Goal: Information Seeking & Learning: Learn about a topic

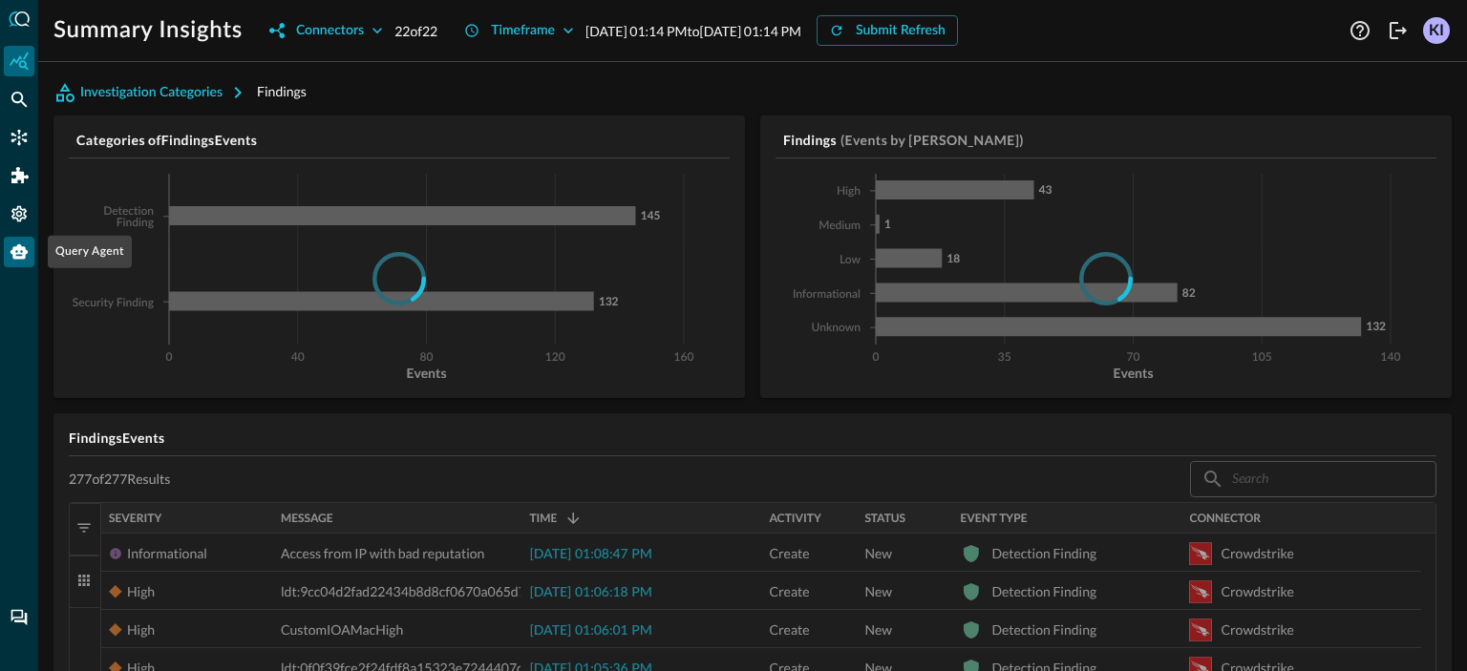
click at [19, 249] on icon "Query Agent" at bounding box center [19, 251] width 17 height 15
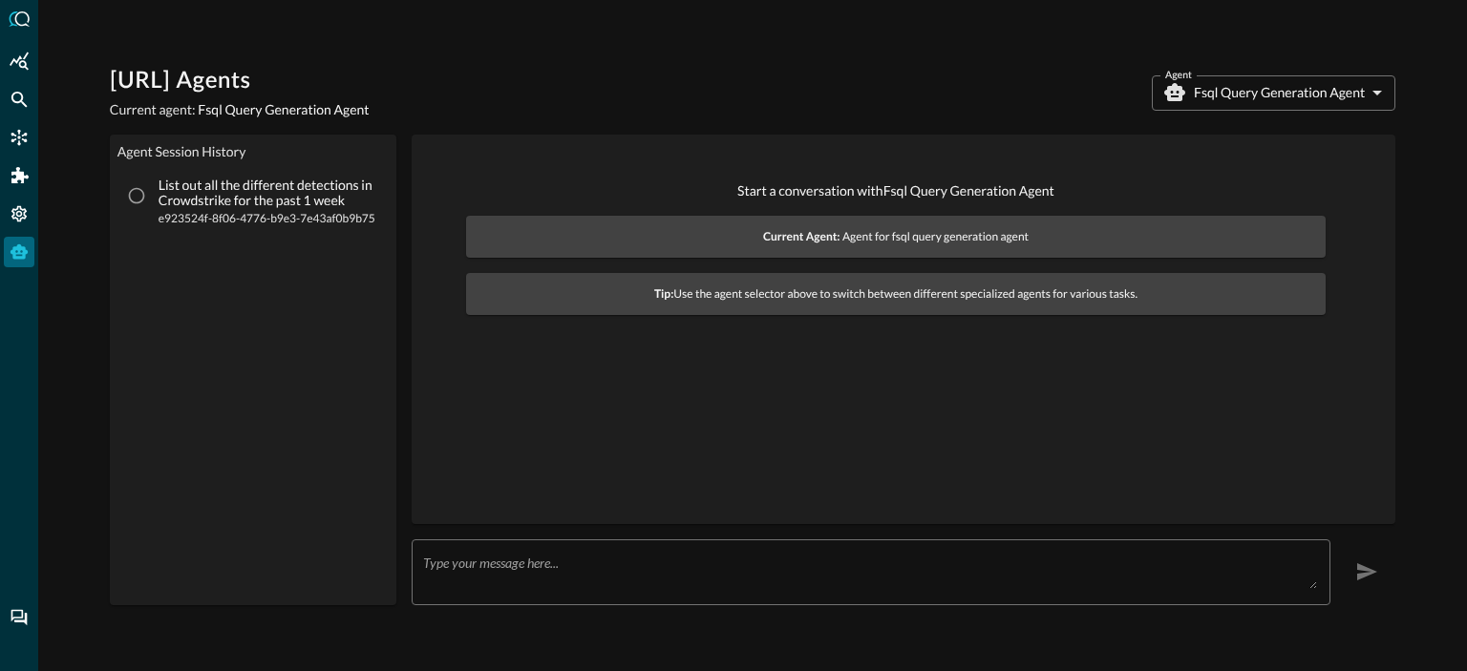
click at [161, 193] on p "List out all the different detections in Crowdstrike for the past 1 week" at bounding box center [269, 194] width 220 height 32
click at [155, 193] on input "List out all the different detections in Crowdstrike for the past 1 week e92352…" at bounding box center [136, 196] width 36 height 36
radio input "true"
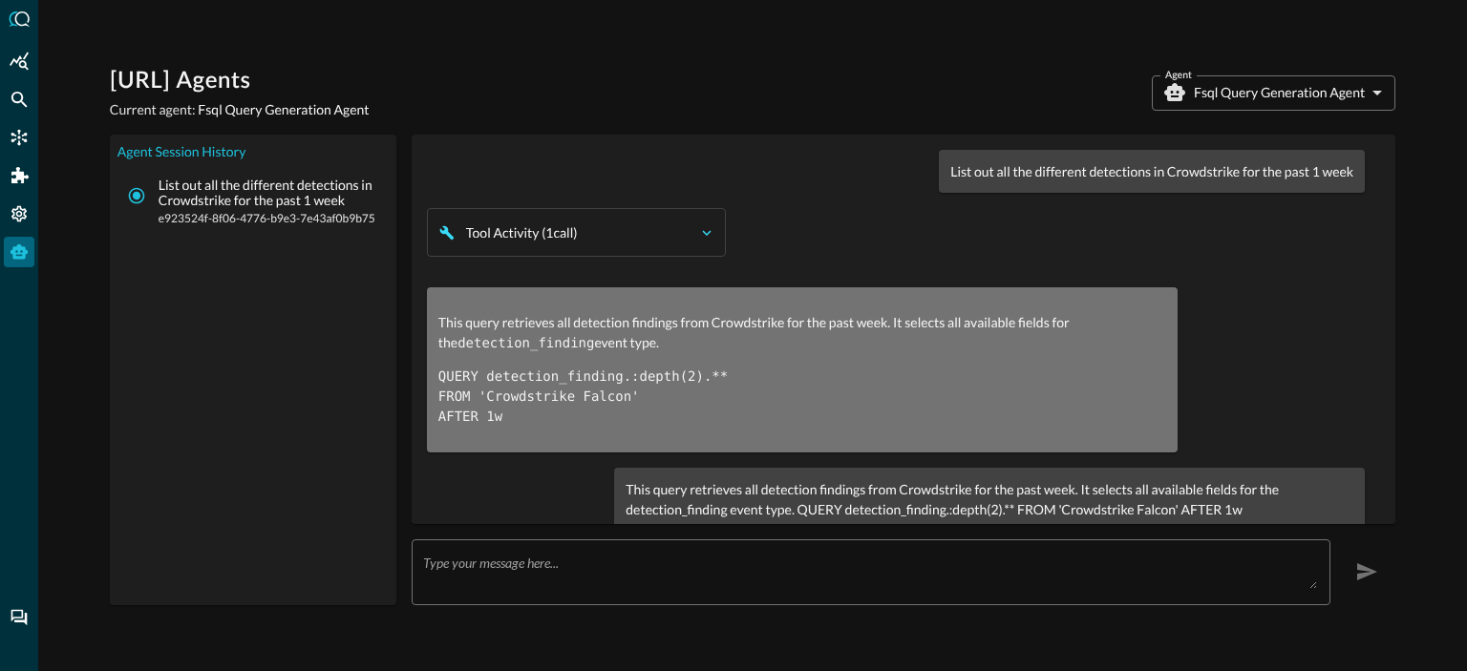
click at [607, 228] on div "Tool Activity ( 1 call )" at bounding box center [580, 232] width 228 height 19
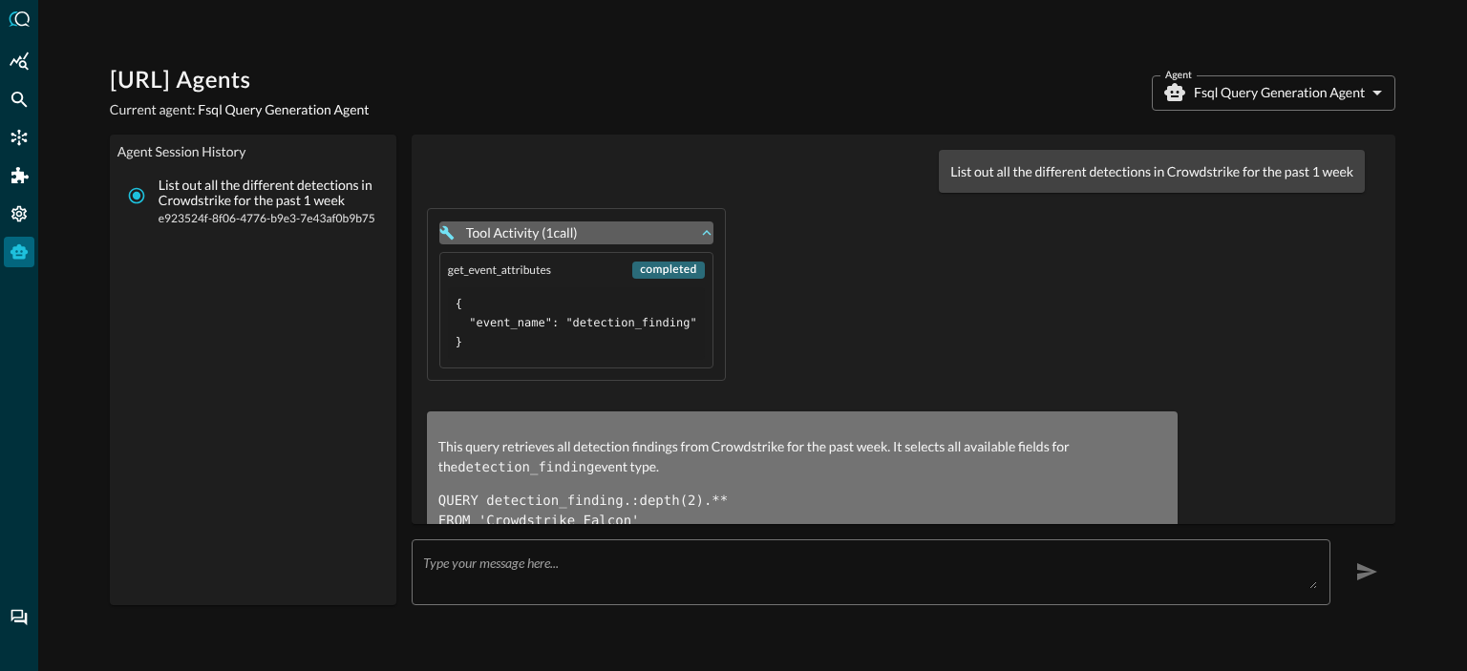
click at [607, 228] on div "Tool Activity ( 1 call )" at bounding box center [580, 232] width 228 height 19
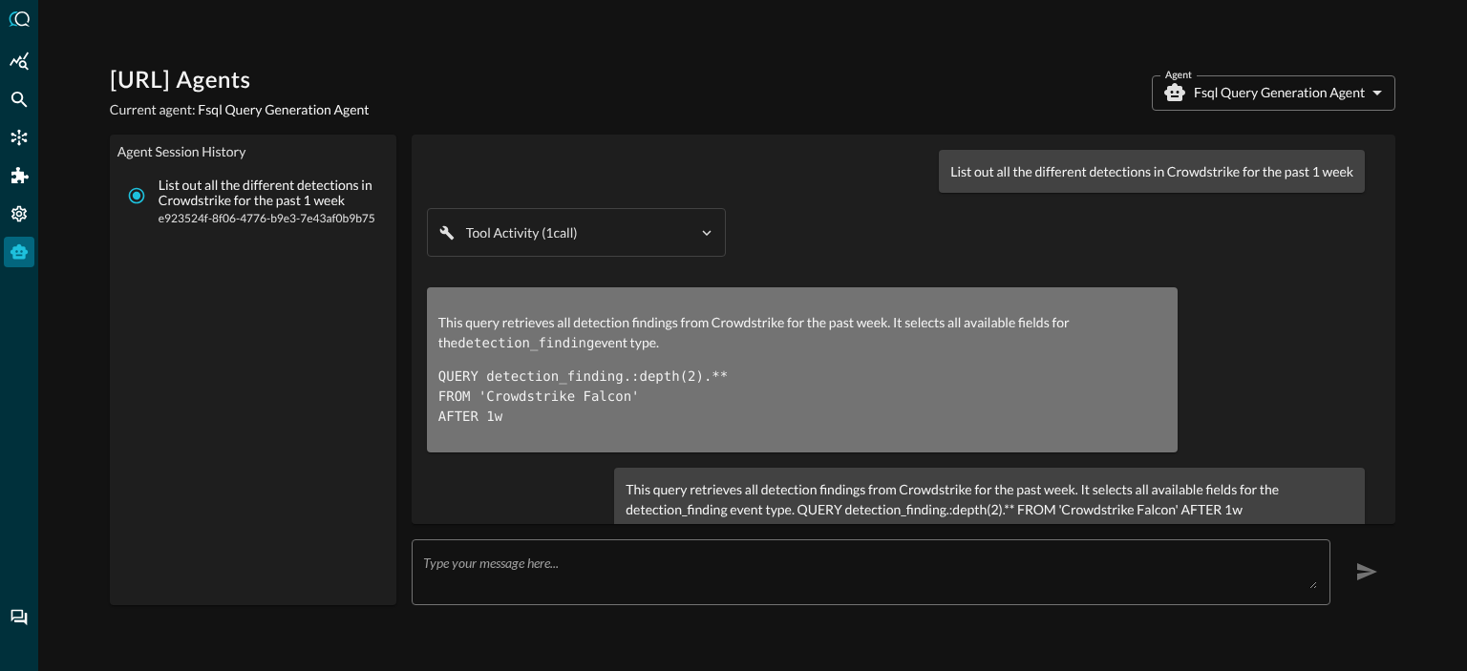
click at [1265, 89] on body "[URL] Agents Current agent: Fsql Query Generation Agent Agent Fsql Query Genera…" at bounding box center [733, 335] width 1467 height 671
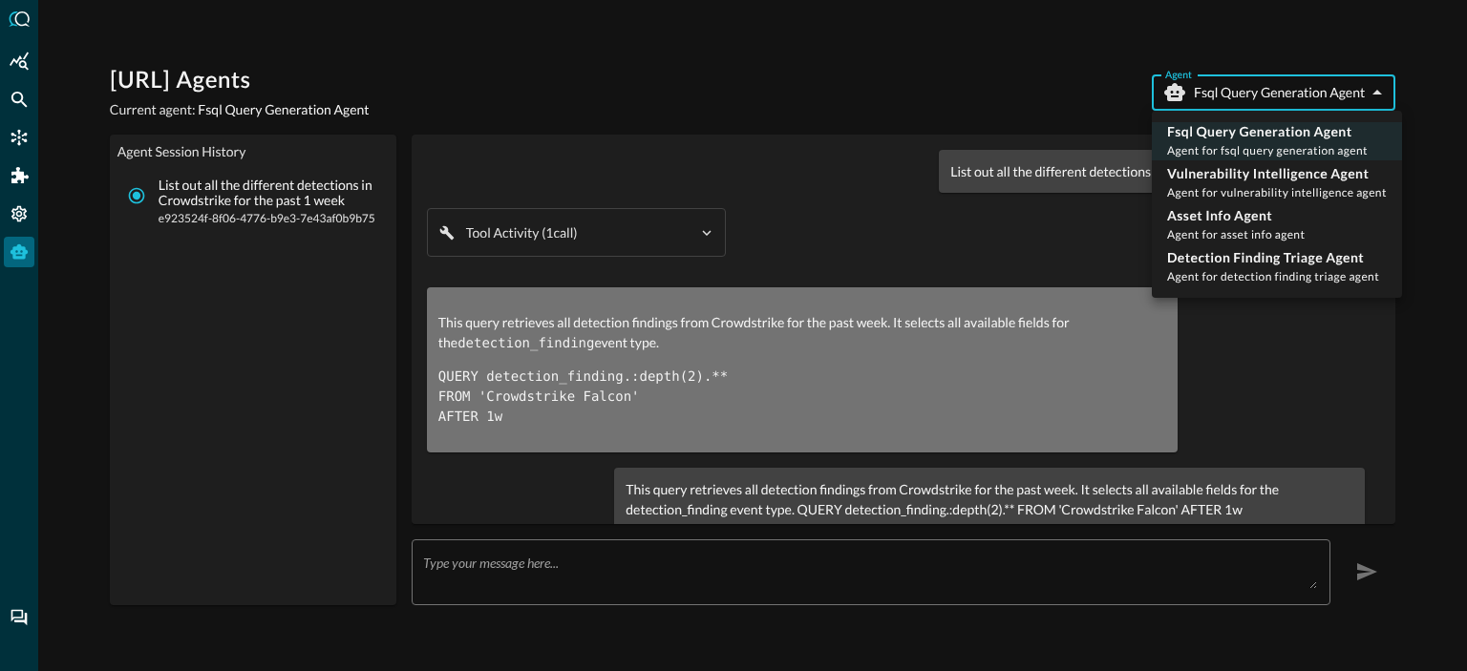
click at [1241, 331] on div at bounding box center [733, 335] width 1467 height 671
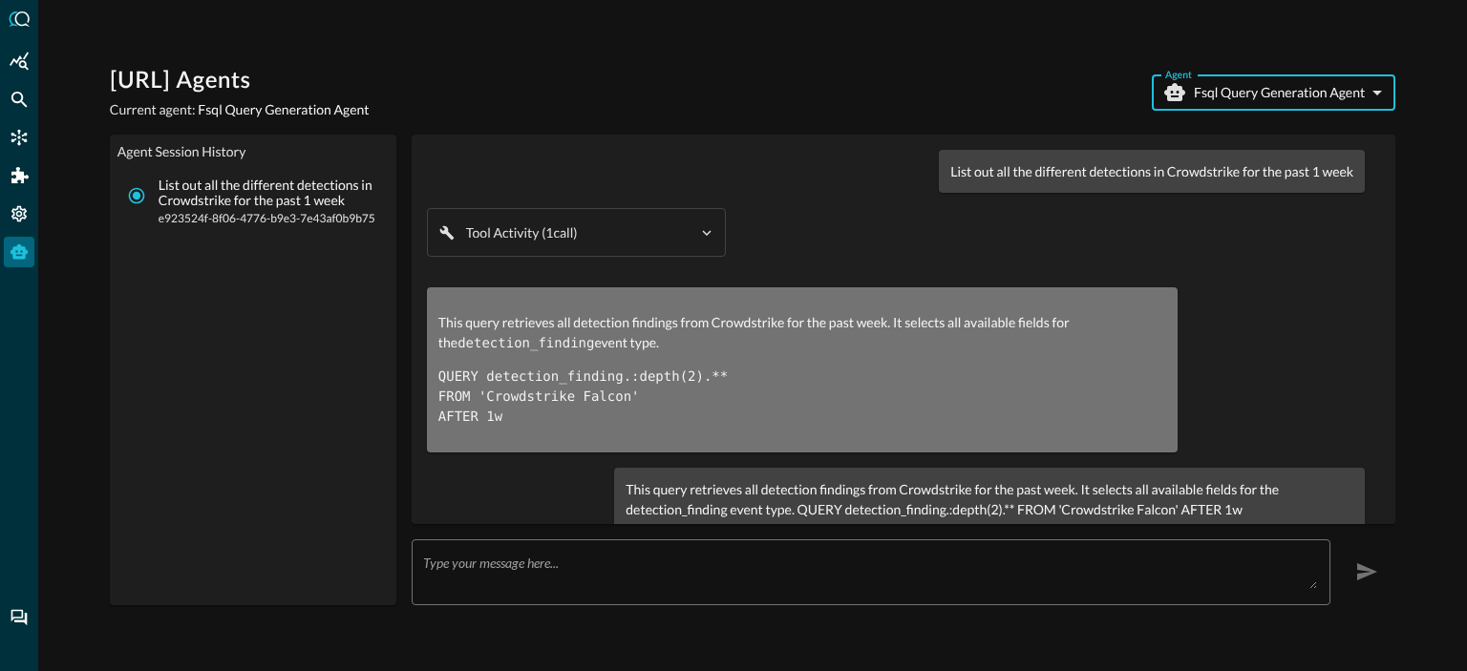
click at [1256, 103] on body "[URL] Agents Current agent: Fsql Query Generation Agent Agent Fsql Query Genera…" at bounding box center [733, 335] width 1467 height 671
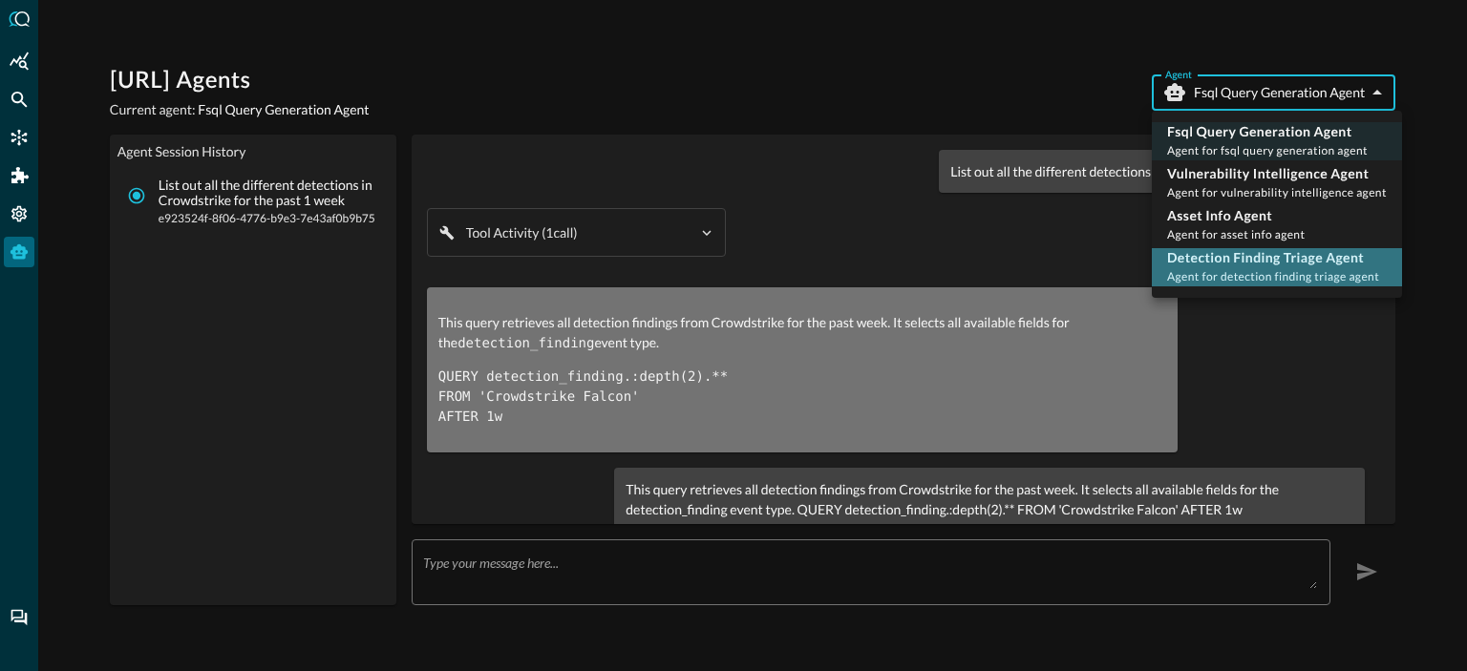
click at [1246, 269] on span "Agent for detection finding triage agent" at bounding box center [1273, 276] width 212 height 14
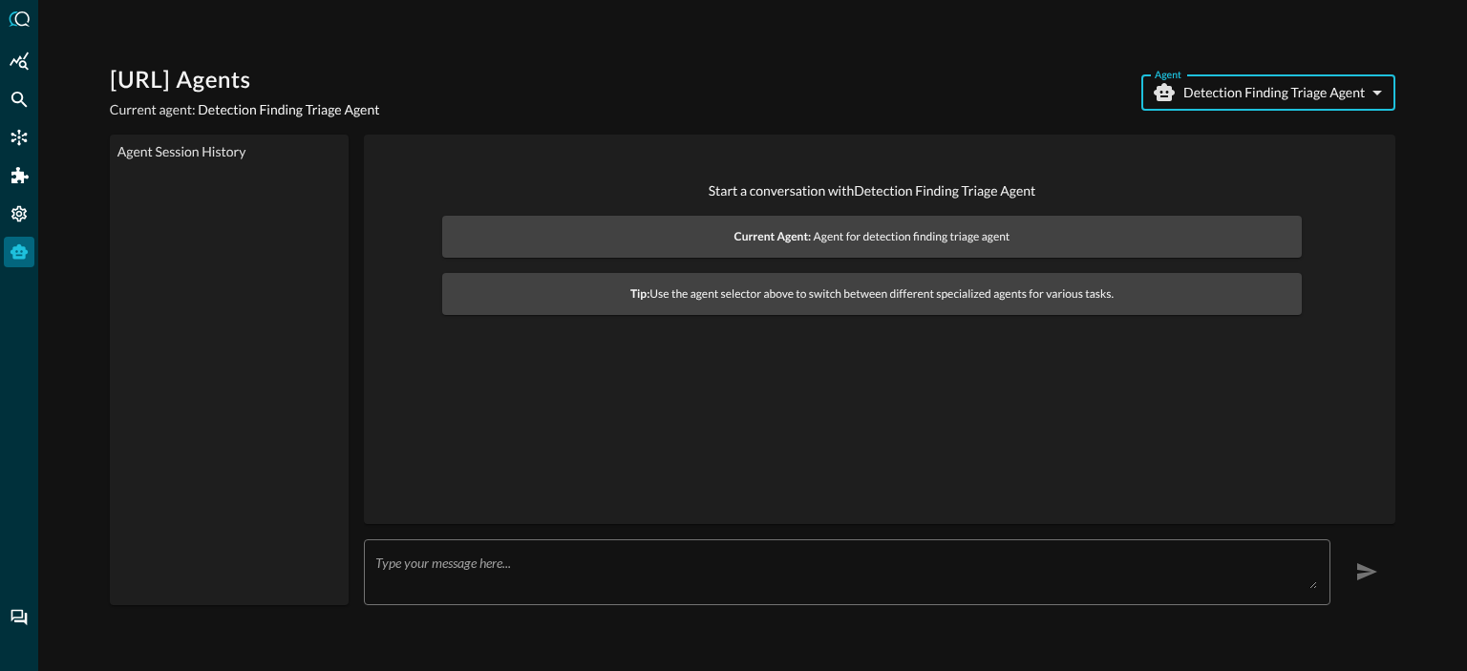
click at [1258, 86] on body "[URL] Agents Current agent: Detection Finding Triage Agent Agent Detection Find…" at bounding box center [733, 335] width 1467 height 671
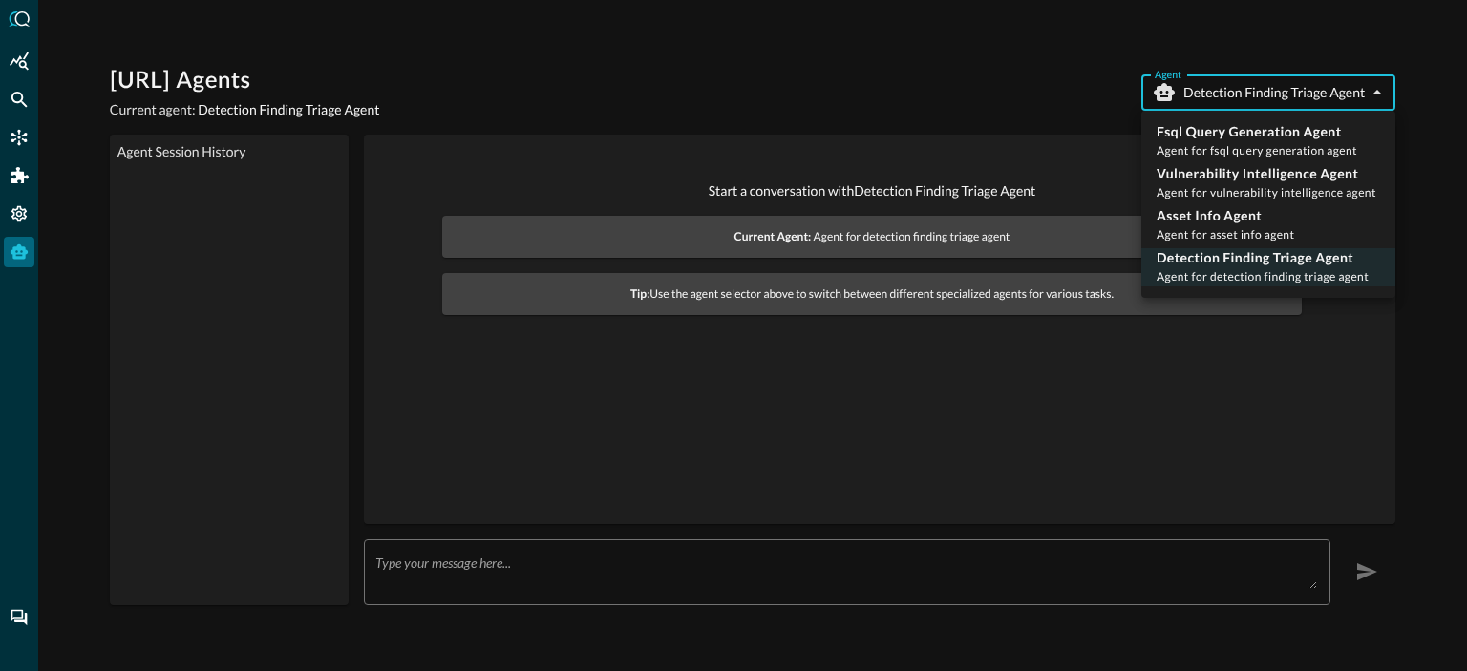
click at [1230, 272] on span "Agent for detection finding triage agent" at bounding box center [1263, 276] width 212 height 14
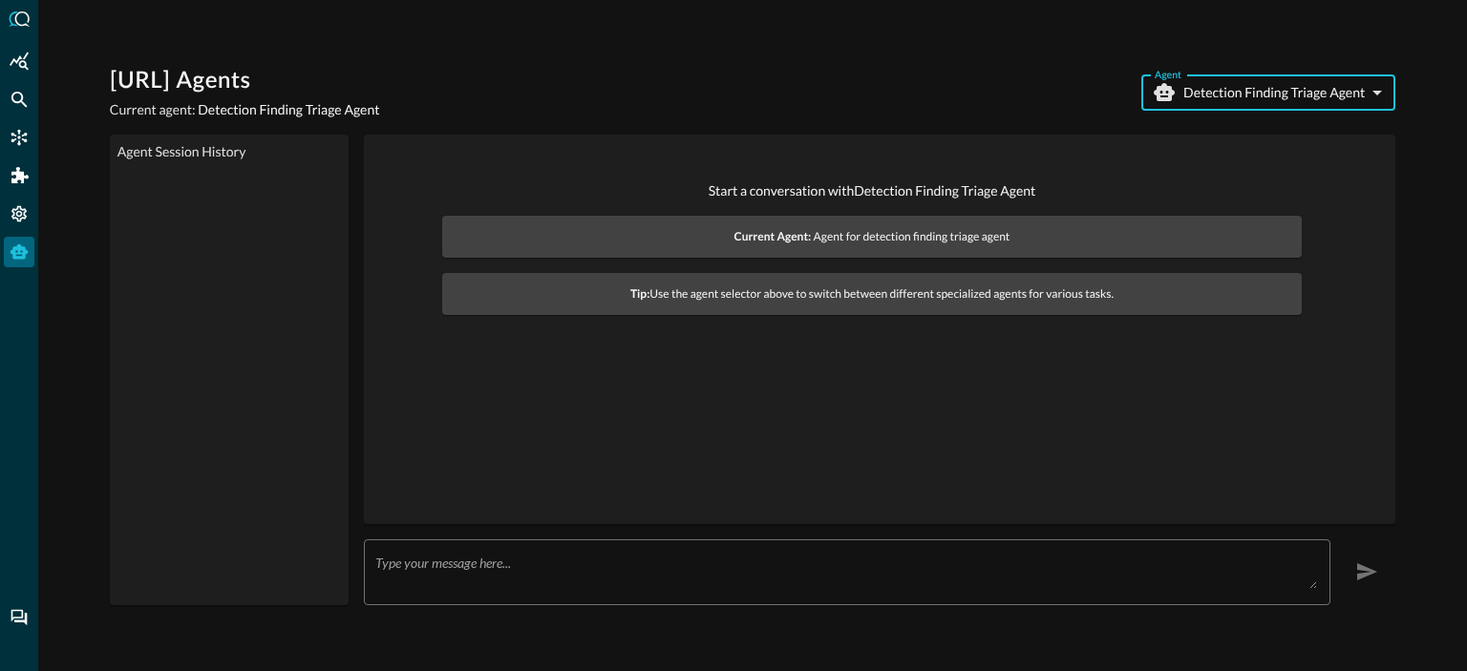
click at [1200, 78] on body "[URL] Agents Current agent: Detection Finding Triage Agent Agent Detection Find…" at bounding box center [733, 335] width 1467 height 671
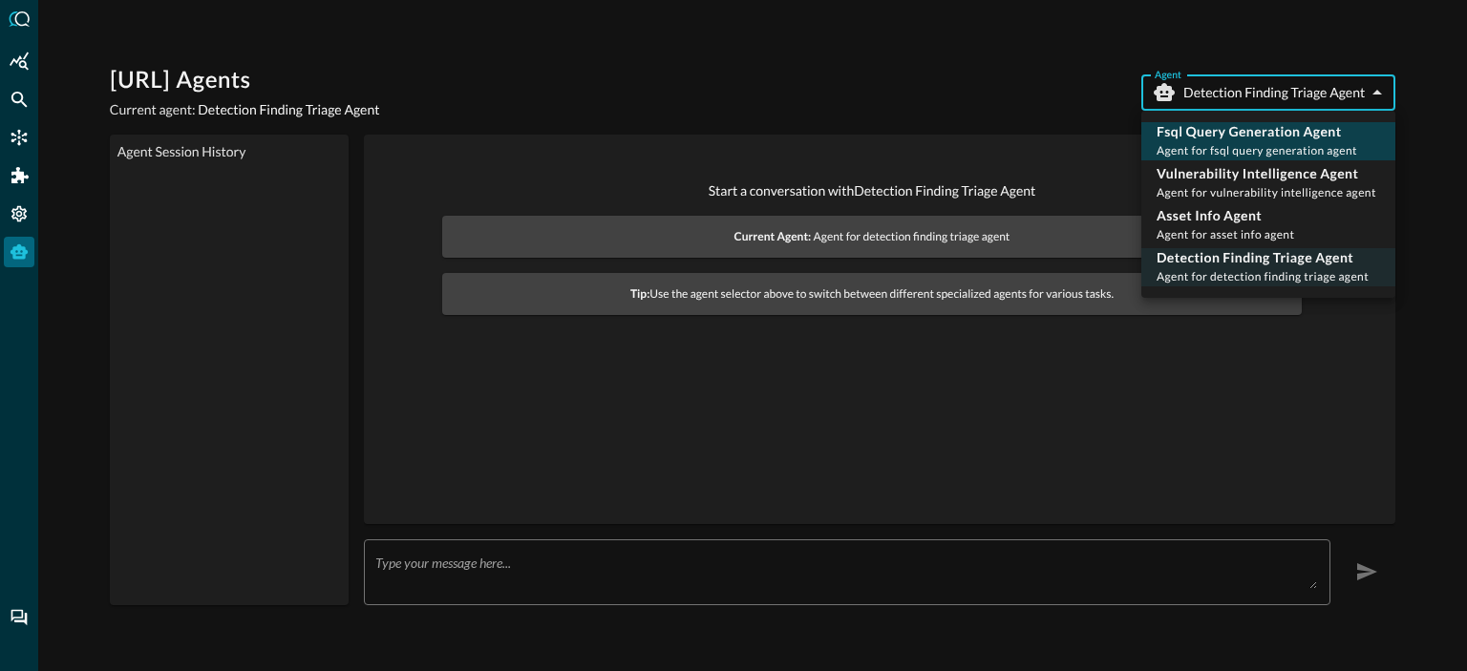
click at [1208, 132] on p "Fsql Query Generation Agent" at bounding box center [1257, 131] width 201 height 19
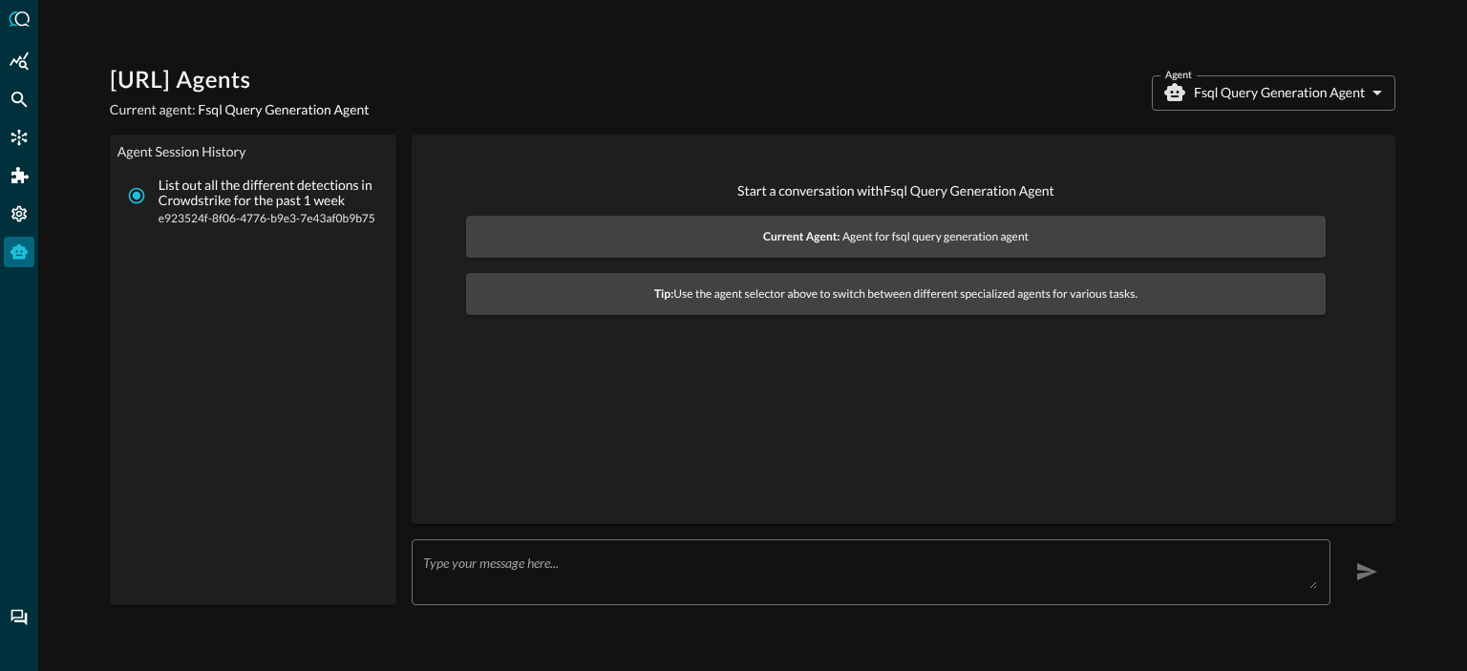
click at [197, 203] on p "List out all the different detections in Crowdstrike for the past 1 week" at bounding box center [269, 194] width 220 height 32
click at [155, 203] on input "List out all the different detections in Crowdstrike for the past 1 week e92352…" at bounding box center [136, 196] width 36 height 36
click at [141, 195] on input "List out all the different detections in Crowdstrike for the past 1 week e92352…" at bounding box center [136, 196] width 36 height 36
click at [239, 190] on p "List out all the different detections in Crowdstrike for the past 1 week" at bounding box center [269, 194] width 220 height 32
click at [155, 190] on input "List out all the different detections in Crowdstrike for the past 1 week e92352…" at bounding box center [136, 196] width 36 height 36
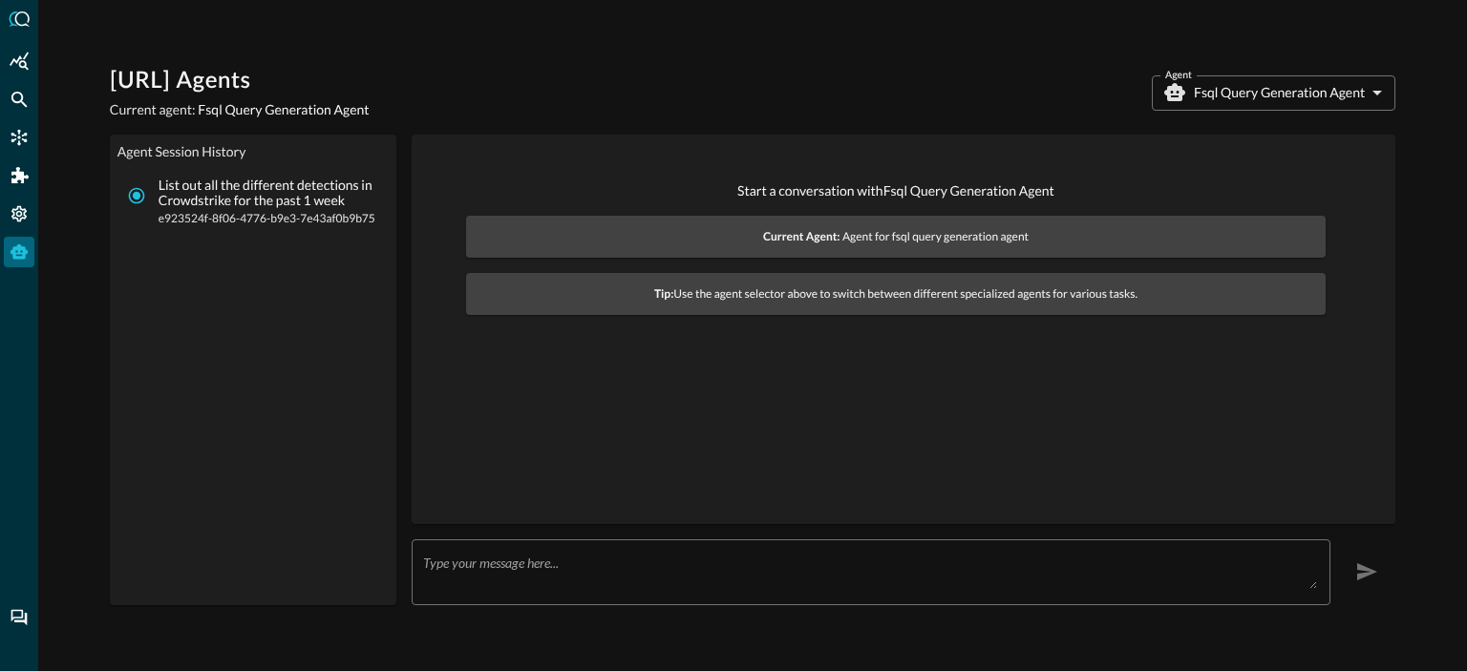
click at [223, 210] on span "e923524f-8f06-4776-b9e3-7e43af0b9b75" at bounding box center [269, 218] width 220 height 19
click at [155, 210] on input "List out all the different detections in Crowdstrike for the past 1 week e92352…" at bounding box center [136, 196] width 36 height 36
click at [142, 190] on input "List out all the different detections in Crowdstrike for the past 1 week e92352…" at bounding box center [136, 196] width 36 height 36
click at [300, 202] on p "List out all the different detections in Crowdstrike for the past 1 week" at bounding box center [269, 194] width 220 height 32
click at [155, 202] on input "List out all the different detections in Crowdstrike for the past 1 week e92352…" at bounding box center [136, 196] width 36 height 36
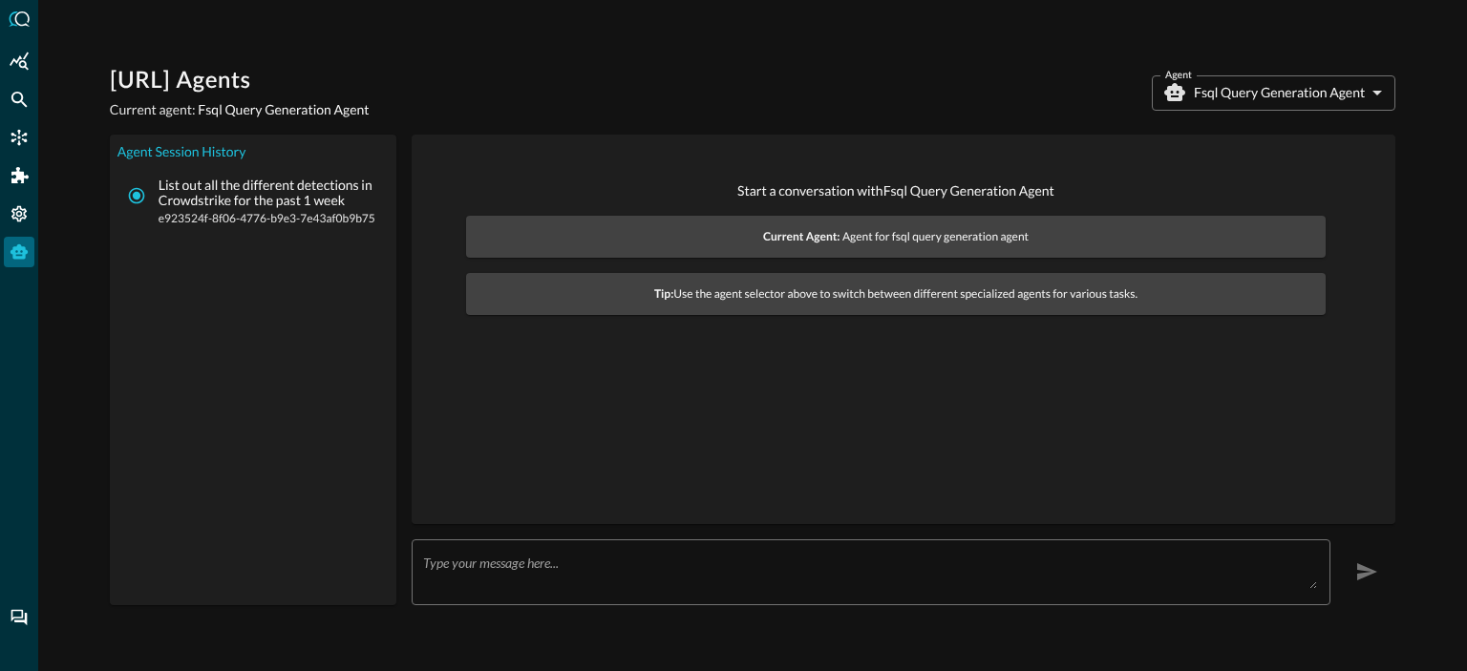
click at [300, 202] on p "List out all the different detections in Crowdstrike for the past 1 week" at bounding box center [269, 194] width 220 height 32
click at [155, 202] on input "List out all the different detections in Crowdstrike for the past 1 week e92352…" at bounding box center [136, 196] width 36 height 36
click at [132, 187] on input "List out all the different detections in Crowdstrike for the past 1 week e92352…" at bounding box center [136, 196] width 36 height 36
click at [210, 202] on p "List out all the different detections in Crowdstrike for the past 1 week" at bounding box center [269, 194] width 220 height 32
click at [155, 202] on input "List out all the different detections in Crowdstrike for the past 1 week e92352…" at bounding box center [136, 196] width 36 height 36
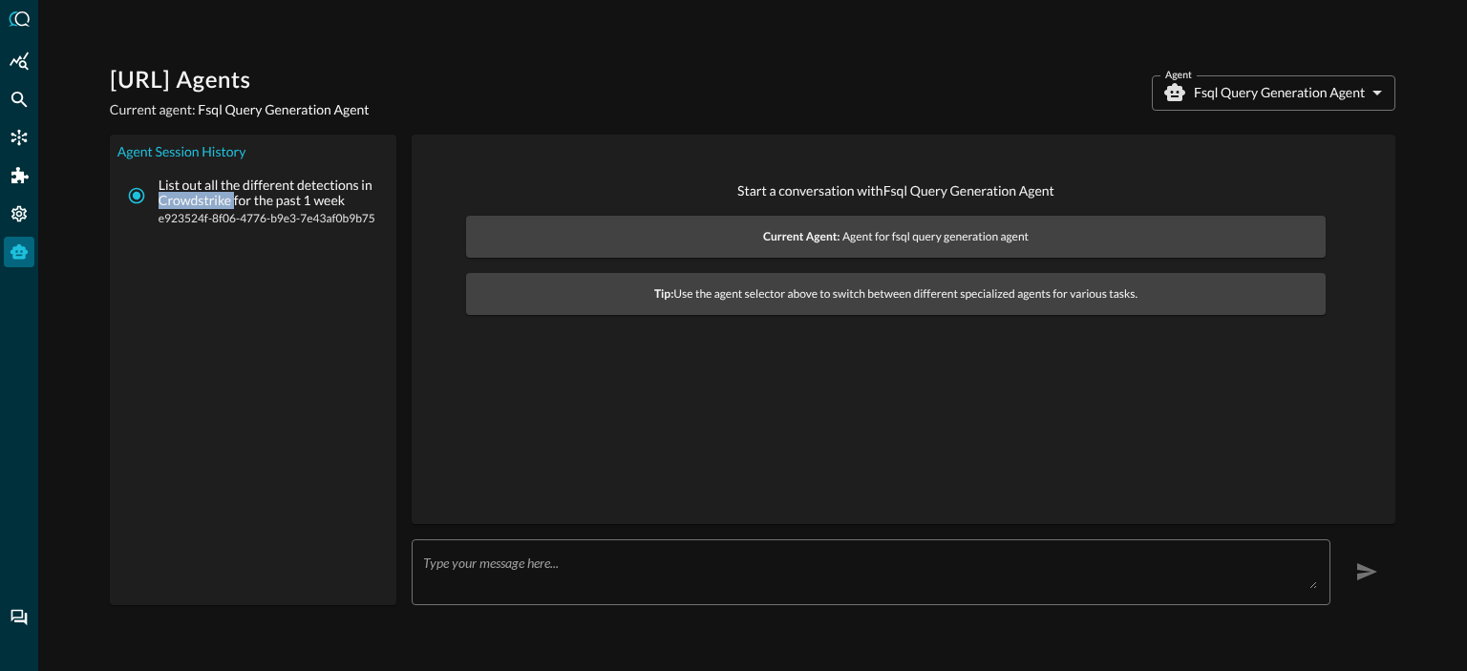
click at [210, 202] on p "List out all the different detections in Crowdstrike for the past 1 week" at bounding box center [269, 194] width 220 height 32
click at [155, 202] on input "List out all the different detections in Crowdstrike for the past 1 week e92352…" at bounding box center [136, 196] width 36 height 36
click at [185, 181] on p "List out all the different detections in Crowdstrike for the past 1 week" at bounding box center [269, 194] width 220 height 32
click at [155, 181] on input "List out all the different detections in Crowdstrike for the past 1 week e92352…" at bounding box center [136, 196] width 36 height 36
click at [185, 181] on p "List out all the different detections in Crowdstrike for the past 1 week" at bounding box center [269, 194] width 220 height 32
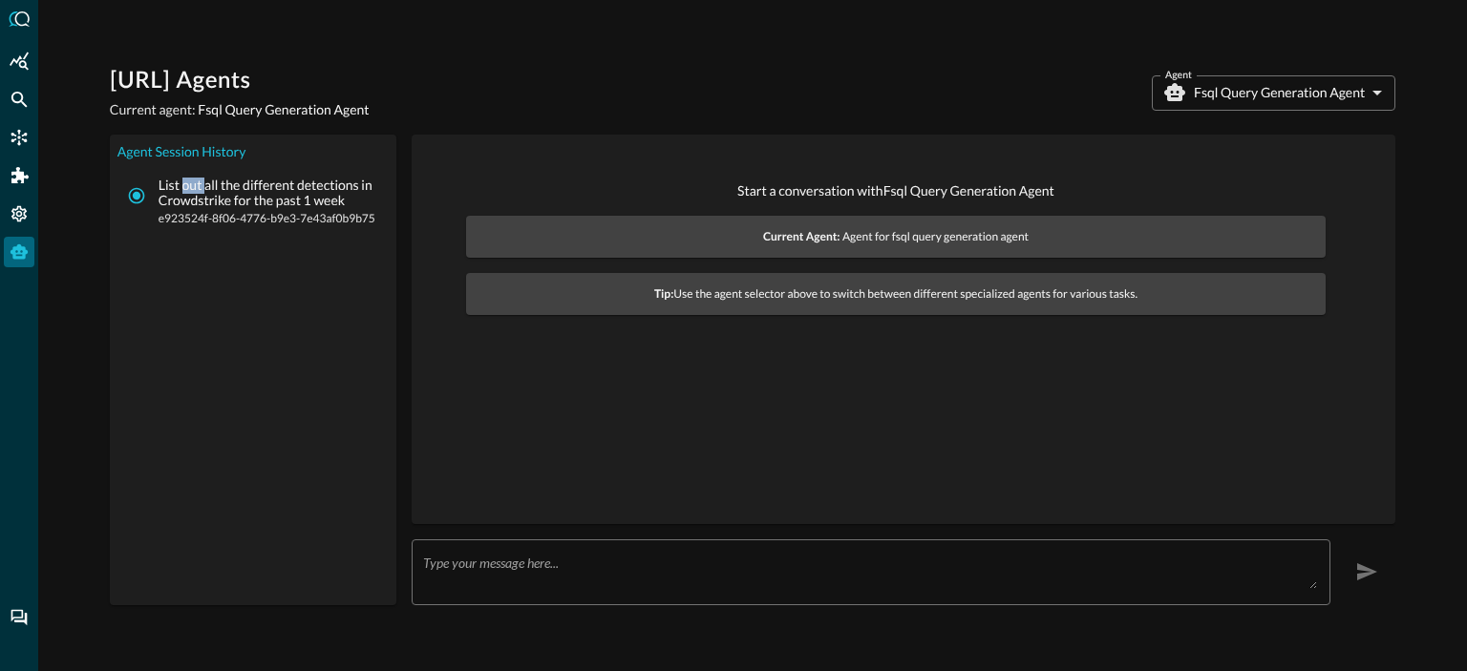
click at [155, 181] on input "List out all the different detections in Crowdstrike for the past 1 week e92352…" at bounding box center [136, 196] width 36 height 36
click at [185, 181] on p "List out all the different detections in Crowdstrike for the past 1 week" at bounding box center [269, 194] width 220 height 32
click at [155, 181] on input "List out all the different detections in Crowdstrike for the past 1 week e92352…" at bounding box center [136, 196] width 36 height 36
click at [1239, 79] on body "[URL] Agents Current agent: Fsql Query Generation Agent Agent Fsql Query Genera…" at bounding box center [733, 335] width 1467 height 671
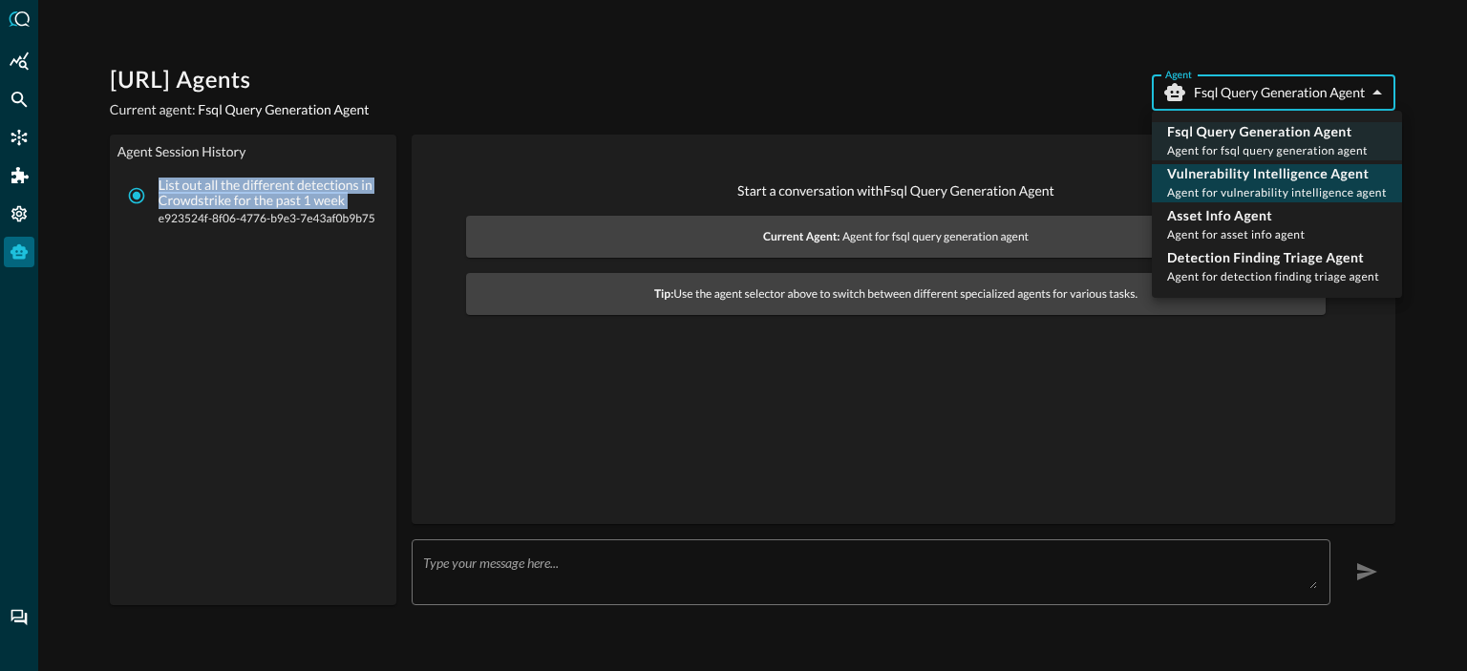
click at [1228, 180] on p "Vulnerability Intelligence Agent" at bounding box center [1277, 173] width 220 height 19
type input "vulnerability_intelligence_agent"
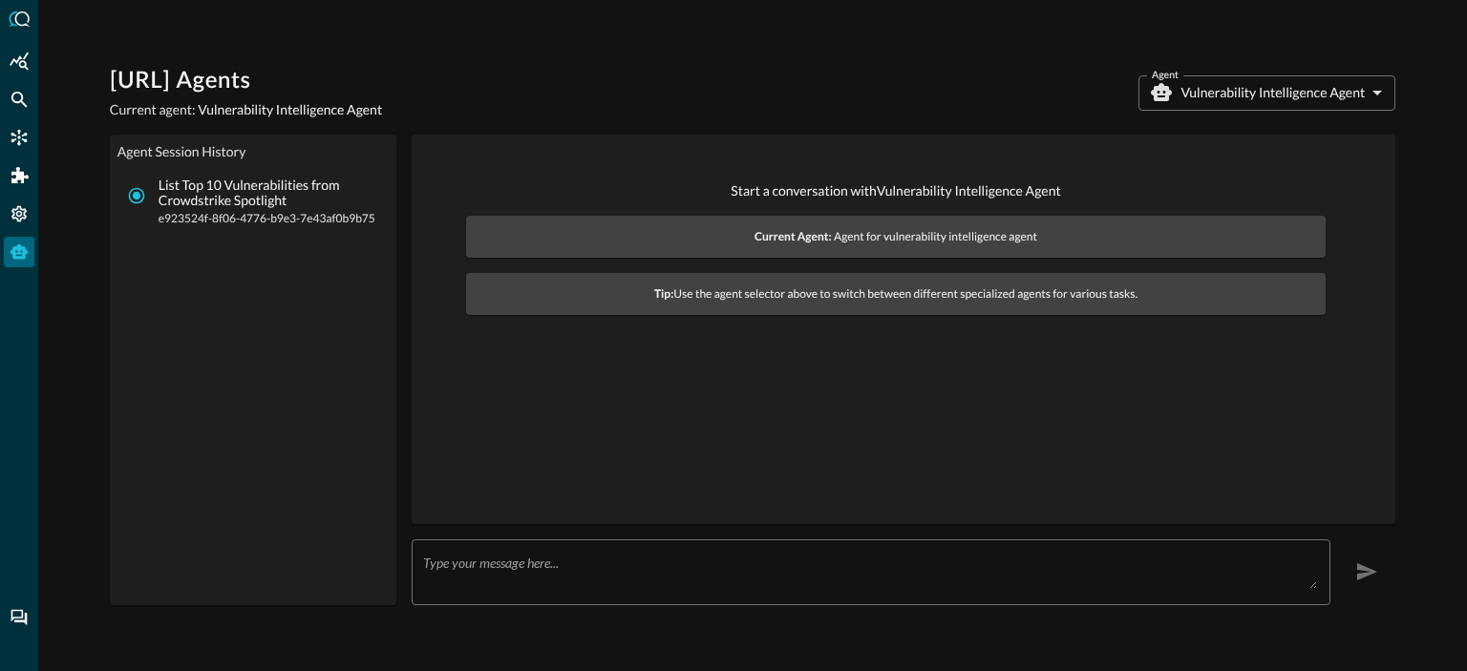
click at [223, 202] on p "List Top 10 Vulnerabilities from Crowdstrike Spotlight" at bounding box center [269, 194] width 220 height 32
click at [155, 202] on input "List Top 10 Vulnerabilities from Crowdstrike Spotlight e923524f-8f06-4776-b9e3-…" at bounding box center [136, 196] width 36 height 36
click at [134, 191] on input "List Top 10 Vulnerabilities from Crowdstrike Spotlight e923524f-8f06-4776-b9e3-…" at bounding box center [136, 196] width 36 height 36
click at [218, 209] on span "e923524f-8f06-4776-b9e3-7e43af0b9b75" at bounding box center [269, 218] width 220 height 19
click at [155, 209] on input "List Top 10 Vulnerabilities from Crowdstrike Spotlight e923524f-8f06-4776-b9e3-…" at bounding box center [136, 196] width 36 height 36
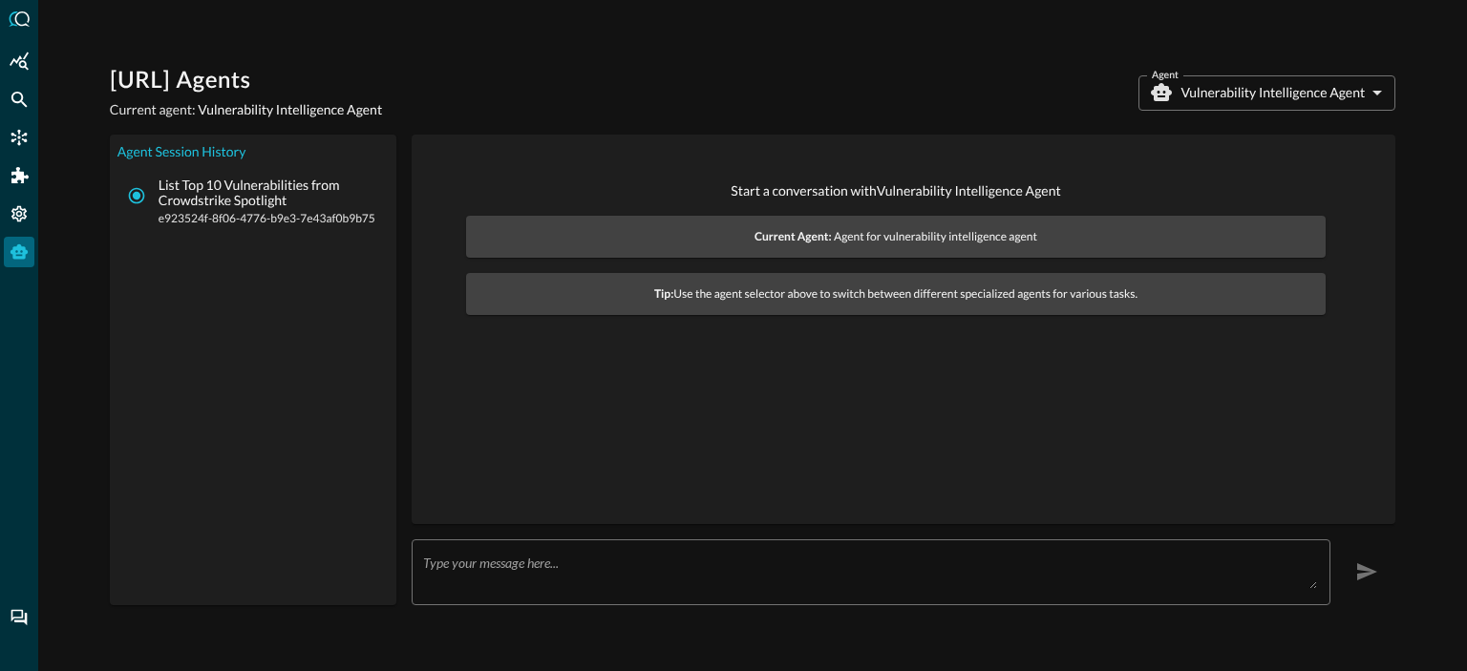
click at [229, 194] on p "List Top 10 Vulnerabilities from Crowdstrike Spotlight" at bounding box center [269, 194] width 220 height 32
click at [155, 194] on input "List Top 10 Vulnerabilities from Crowdstrike Spotlight e923524f-8f06-4776-b9e3-…" at bounding box center [136, 196] width 36 height 36
click at [269, 198] on p "List Top 10 Vulnerabilities from Crowdstrike Spotlight" at bounding box center [269, 194] width 220 height 32
click at [155, 198] on input "List Top 10 Vulnerabilities from Crowdstrike Spotlight e923524f-8f06-4776-b9e3-…" at bounding box center [136, 196] width 36 height 36
click at [520, 555] on textarea at bounding box center [870, 572] width 894 height 34
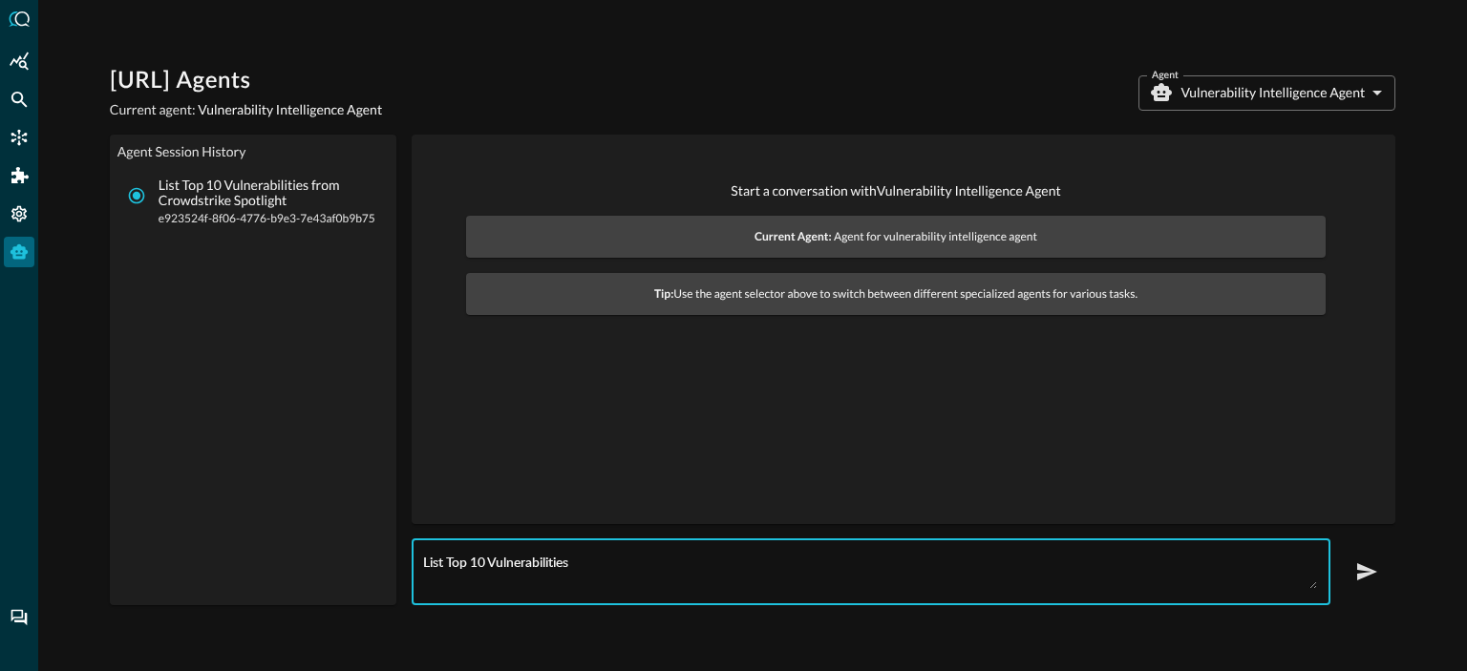
type textarea "List Top 10 Vulnerabilities"
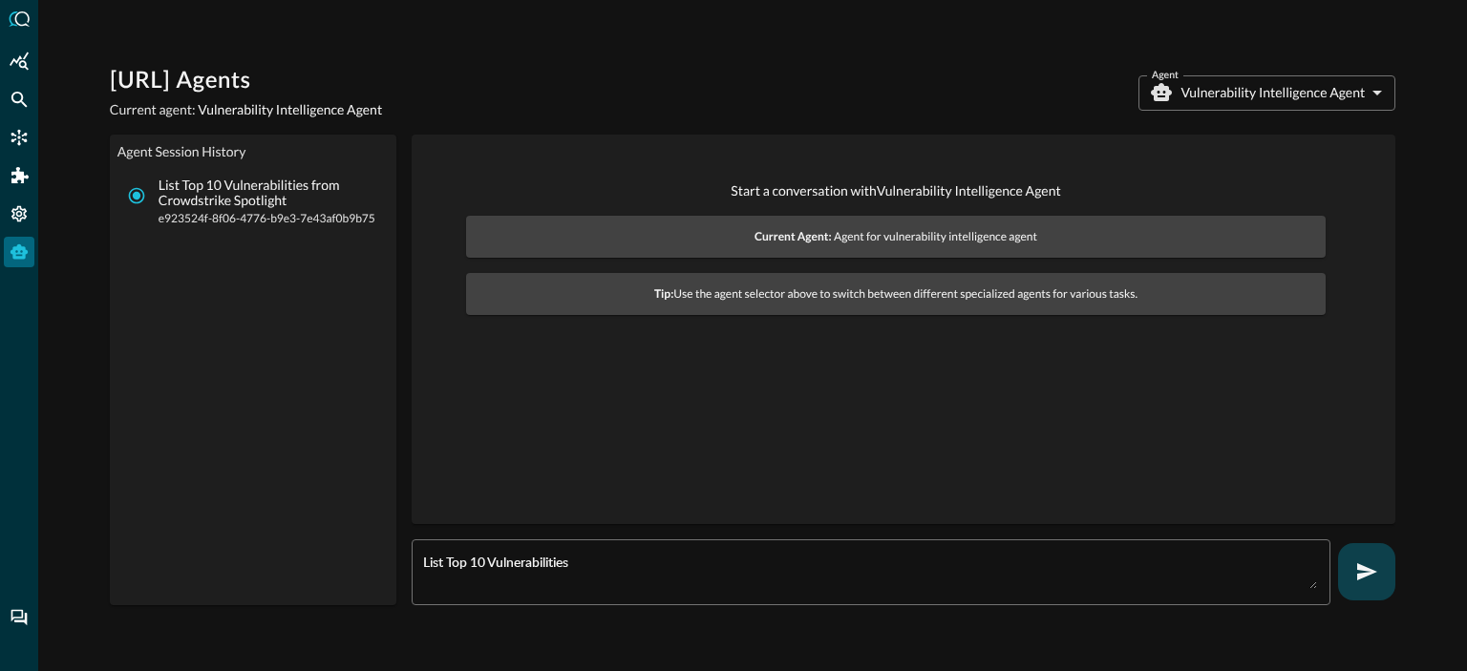
click at [1366, 563] on icon "button" at bounding box center [1367, 571] width 20 height 17
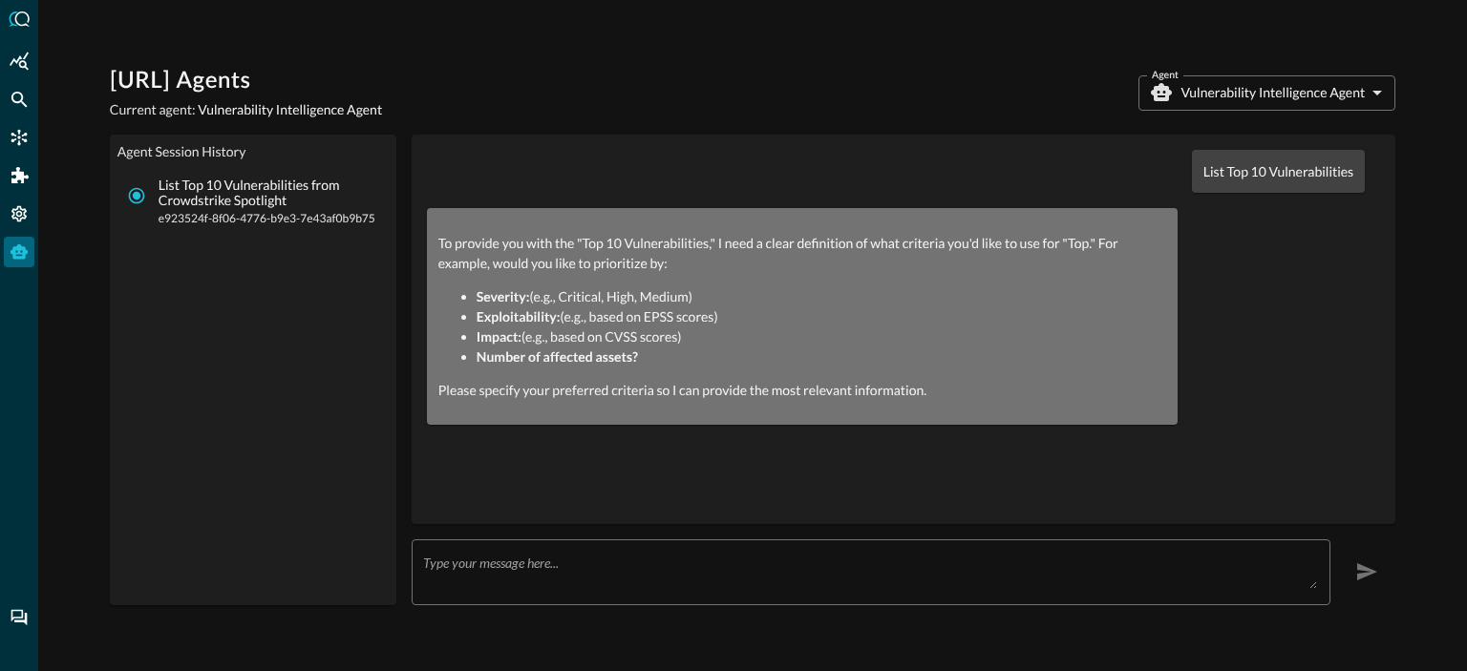
click at [260, 160] on fieldset "Agent Session History List Top 10 Vulnerabilities from Crowdstrike Spotlight e9…" at bounding box center [252, 369] width 271 height 455
click at [232, 188] on p "List Top 10 Vulnerabilities from Crowdstrike Spotlight" at bounding box center [269, 194] width 220 height 32
click at [155, 188] on input "List Top 10 Vulnerabilities from Crowdstrike Spotlight e923524f-8f06-4776-b9e3-…" at bounding box center [136, 196] width 36 height 36
click at [232, 188] on p "List Top 10 Vulnerabilities from Crowdstrike Spotlight" at bounding box center [269, 194] width 220 height 32
click at [155, 188] on input "List Top 10 Vulnerabilities from Crowdstrike Spotlight e923524f-8f06-4776-b9e3-…" at bounding box center [136, 196] width 36 height 36
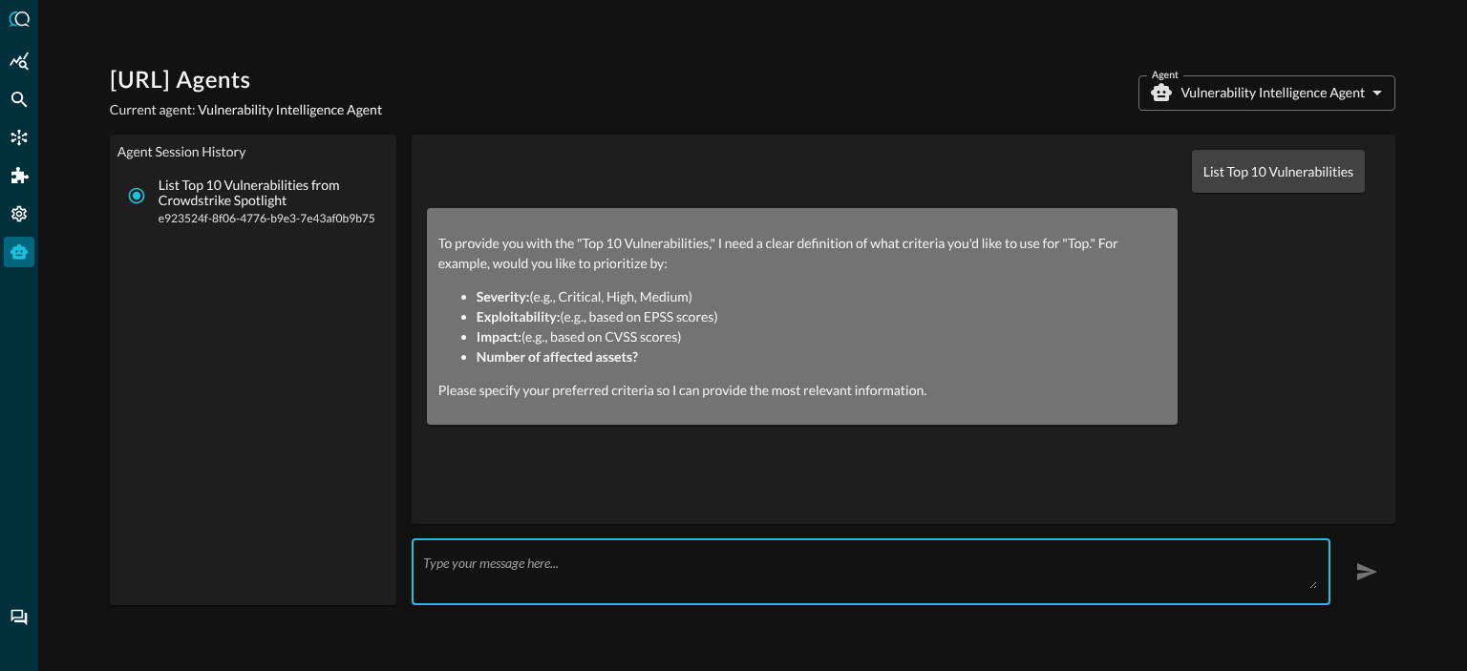
click at [509, 555] on textarea at bounding box center [870, 572] width 894 height 34
type textarea "L"
